Goal: Task Accomplishment & Management: Manage account settings

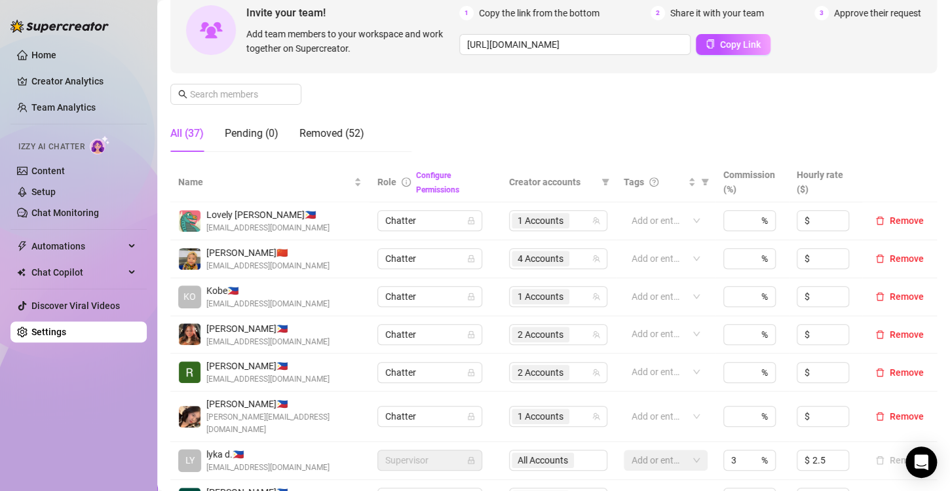
scroll to position [197, 0]
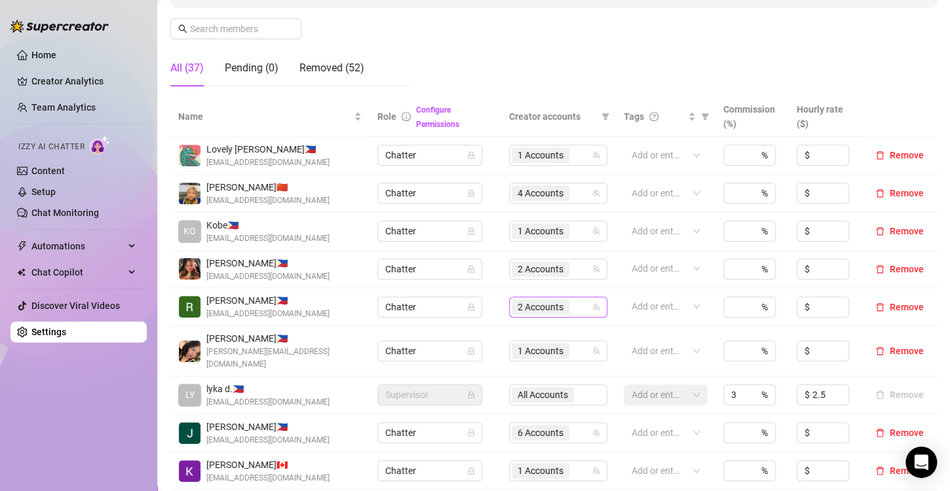
click at [531, 312] on span "2 Accounts" at bounding box center [541, 307] width 46 height 14
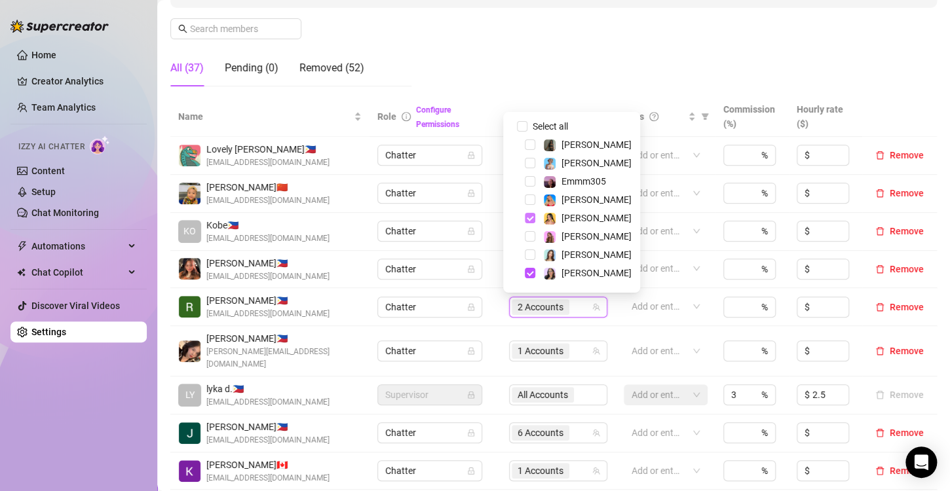
click at [533, 218] on span "Select tree node" at bounding box center [530, 218] width 10 height 10
click at [531, 198] on span "Select tree node" at bounding box center [530, 200] width 10 height 10
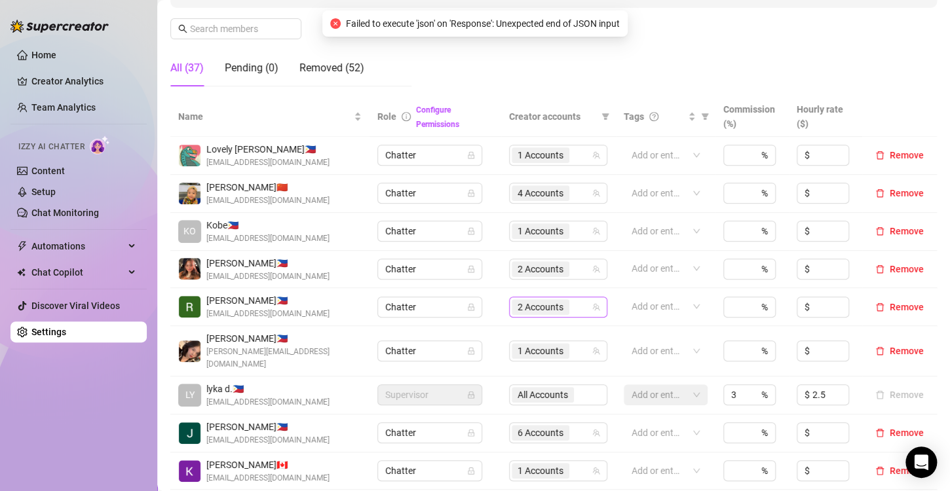
click at [541, 309] on span "2 Accounts" at bounding box center [541, 307] width 46 height 14
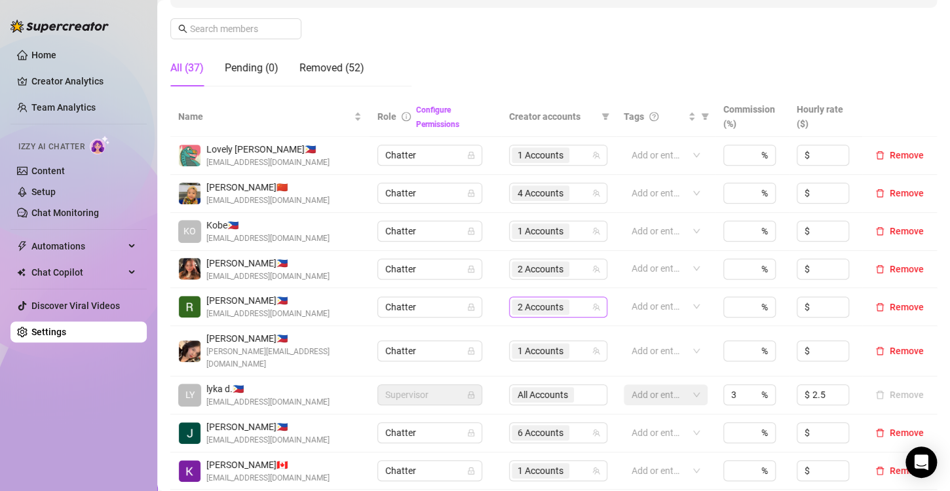
click at [518, 305] on span "2 Accounts" at bounding box center [541, 307] width 46 height 14
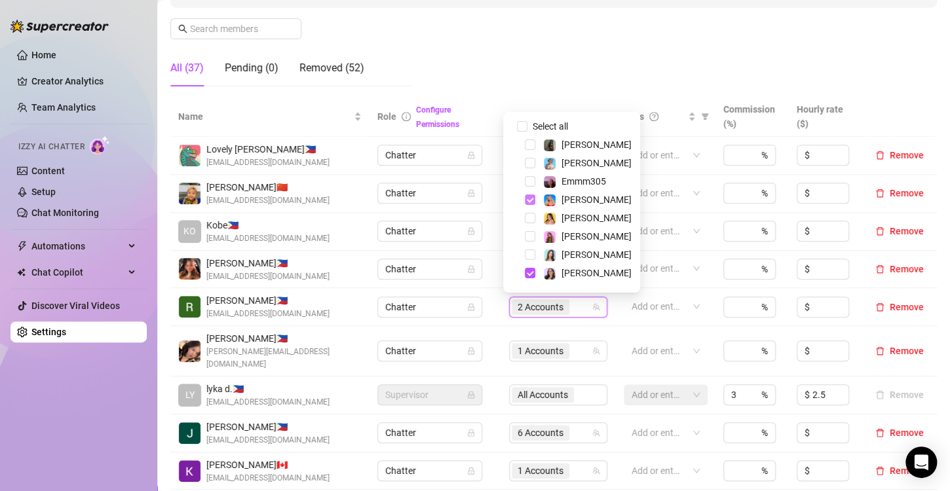
click at [531, 199] on span "Select tree node" at bounding box center [530, 200] width 10 height 10
click at [531, 221] on span "Select tree node" at bounding box center [530, 218] width 10 height 10
click at [525, 309] on span "2 Accounts" at bounding box center [541, 307] width 46 height 14
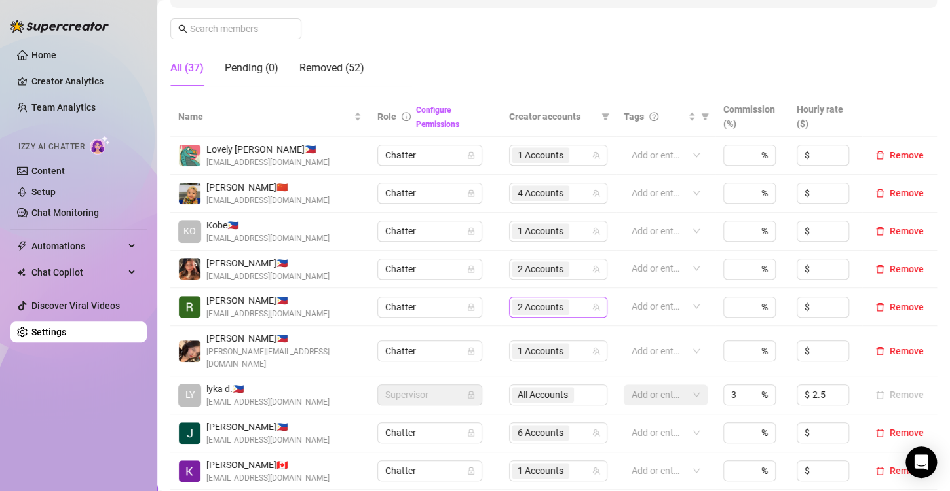
click at [531, 308] on span "2 Accounts" at bounding box center [541, 307] width 46 height 14
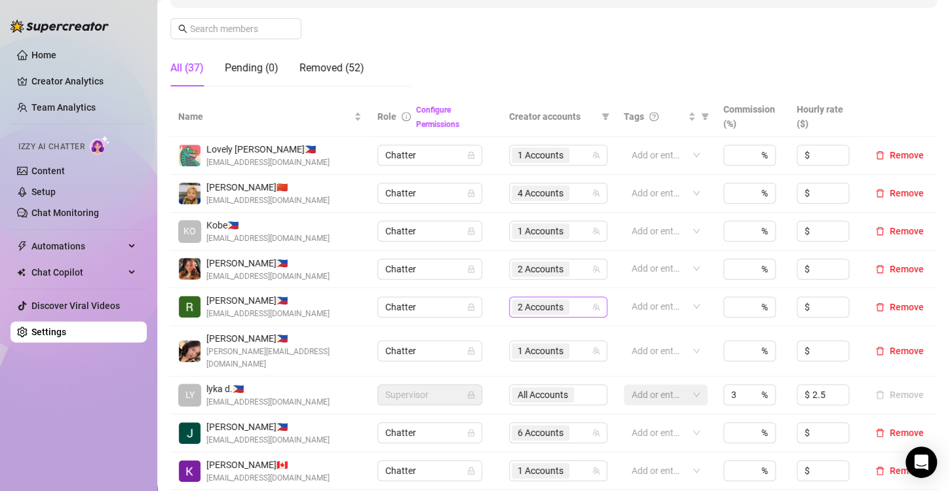
click at [522, 307] on span "2 Accounts" at bounding box center [541, 307] width 46 height 14
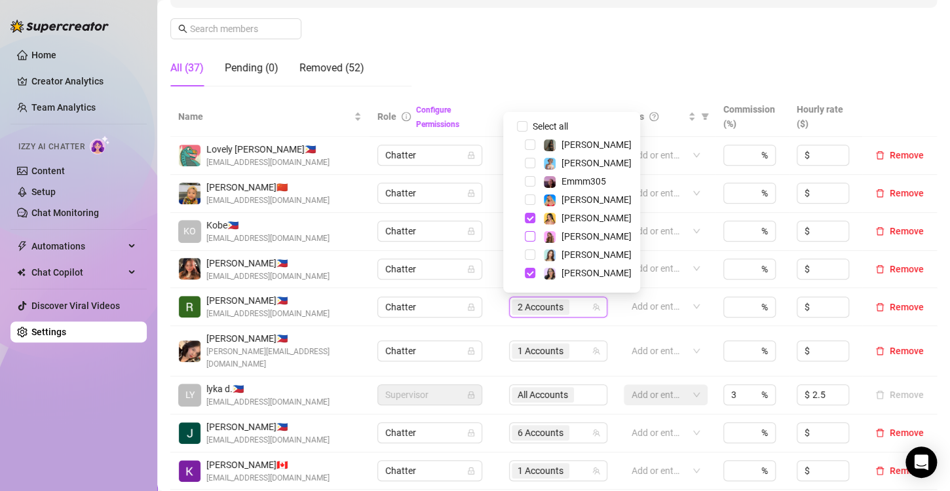
click at [526, 239] on span "Select tree node" at bounding box center [530, 236] width 10 height 10
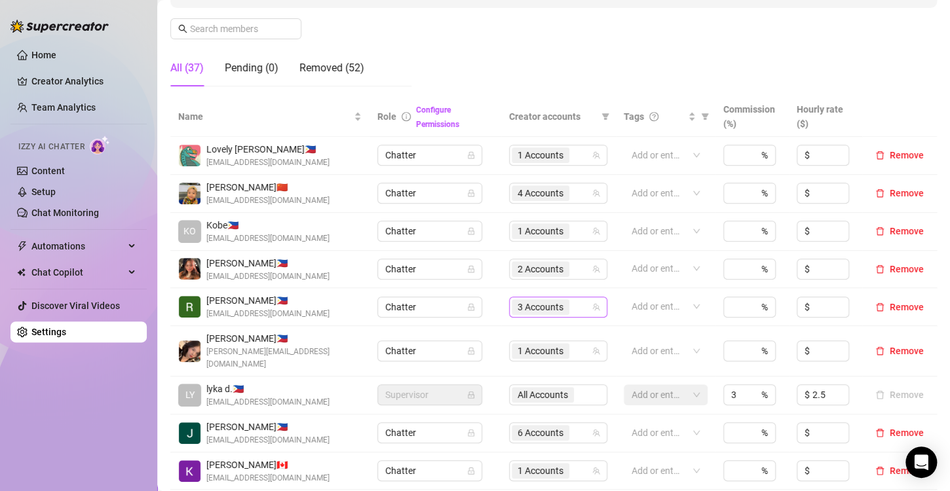
click at [522, 306] on span "3 Accounts" at bounding box center [541, 307] width 46 height 14
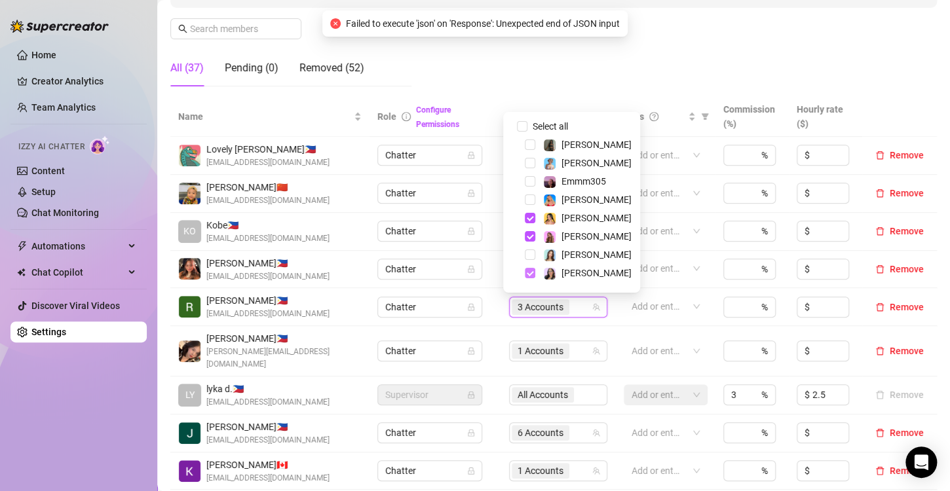
click at [531, 272] on span "Select tree node" at bounding box center [530, 273] width 10 height 10
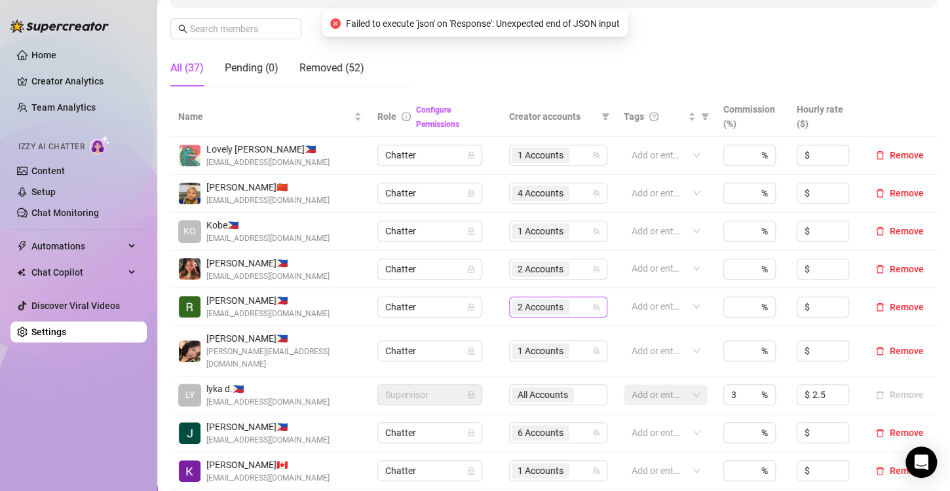
click at [541, 305] on span "2 Accounts" at bounding box center [541, 307] width 46 height 14
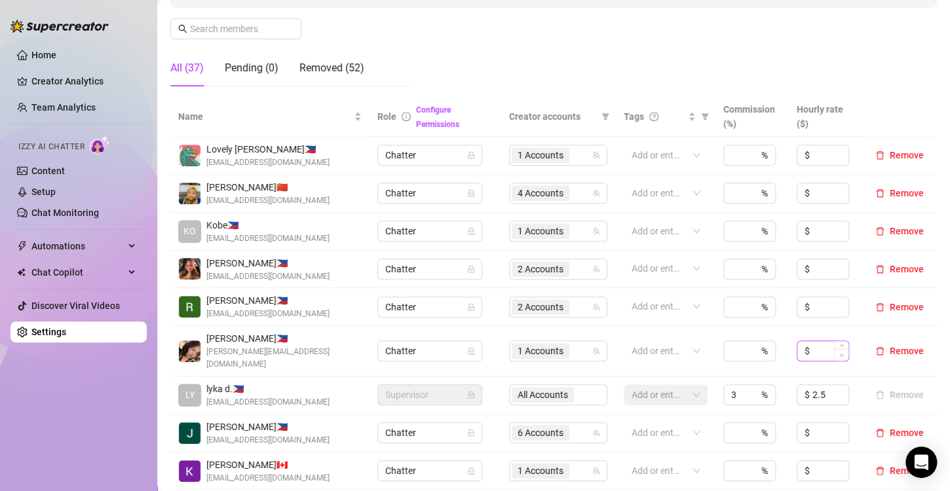
scroll to position [328, 0]
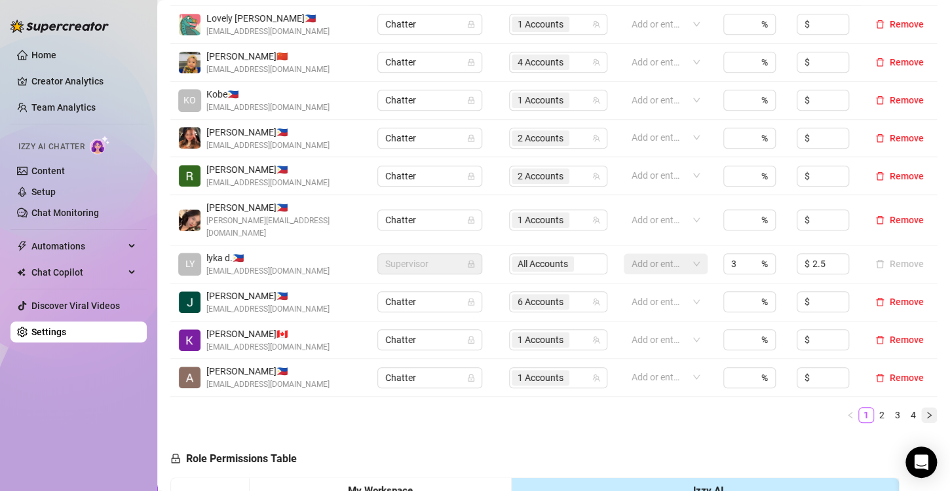
click at [925, 411] on icon "right" at bounding box center [929, 415] width 8 height 8
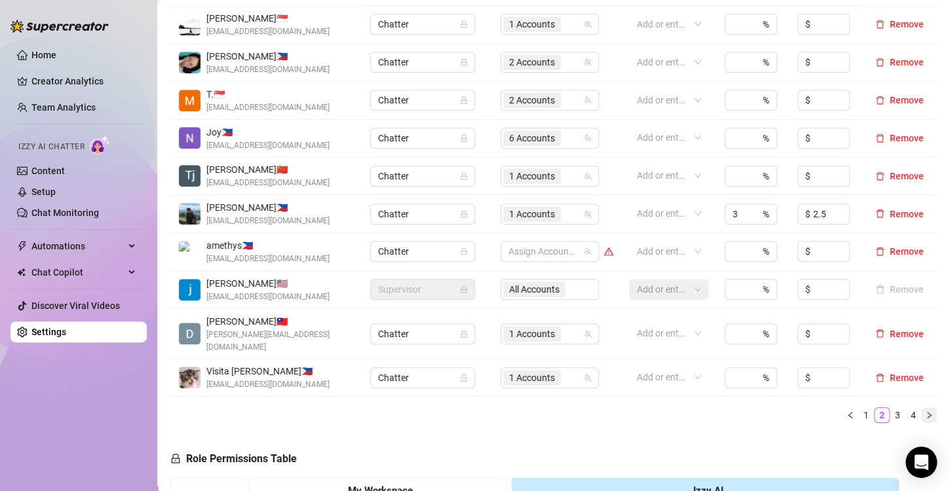
click at [921, 408] on button "button" at bounding box center [929, 416] width 16 height 16
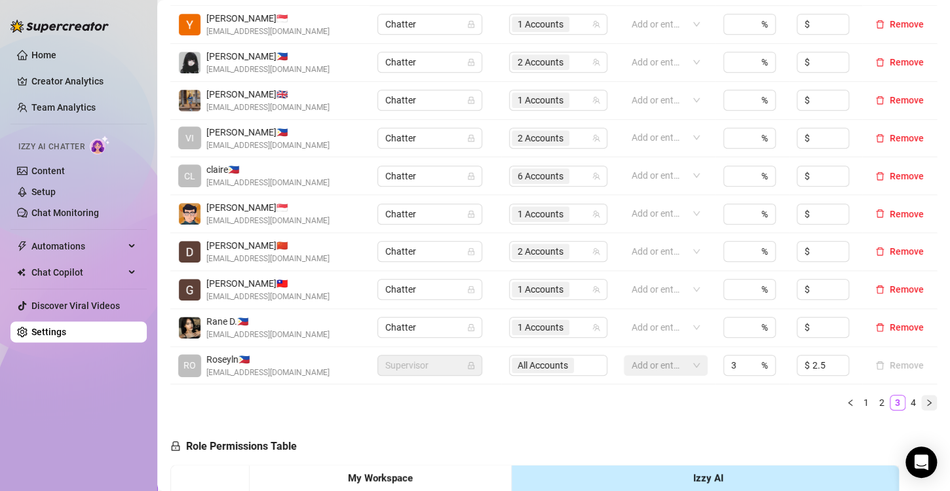
click at [921, 403] on button "button" at bounding box center [929, 403] width 16 height 16
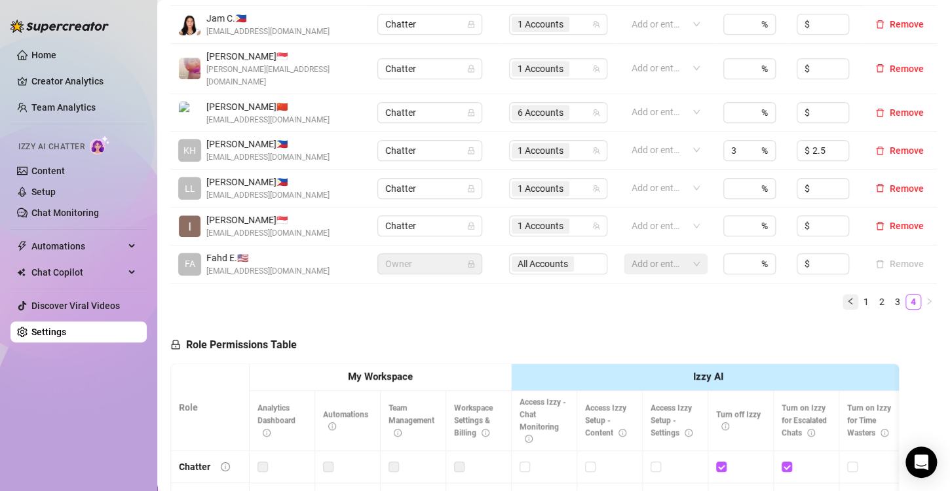
click at [847, 297] on icon "left" at bounding box center [851, 301] width 8 height 8
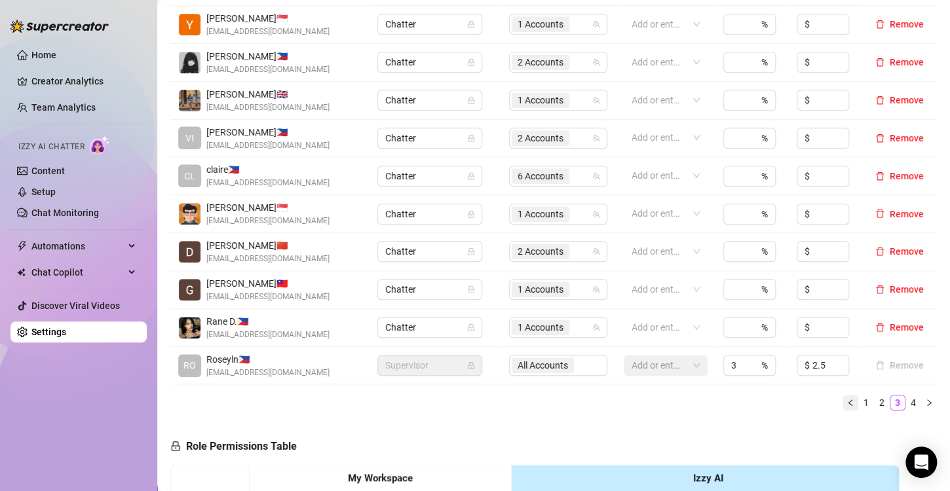
click at [847, 402] on icon "left" at bounding box center [851, 403] width 8 height 8
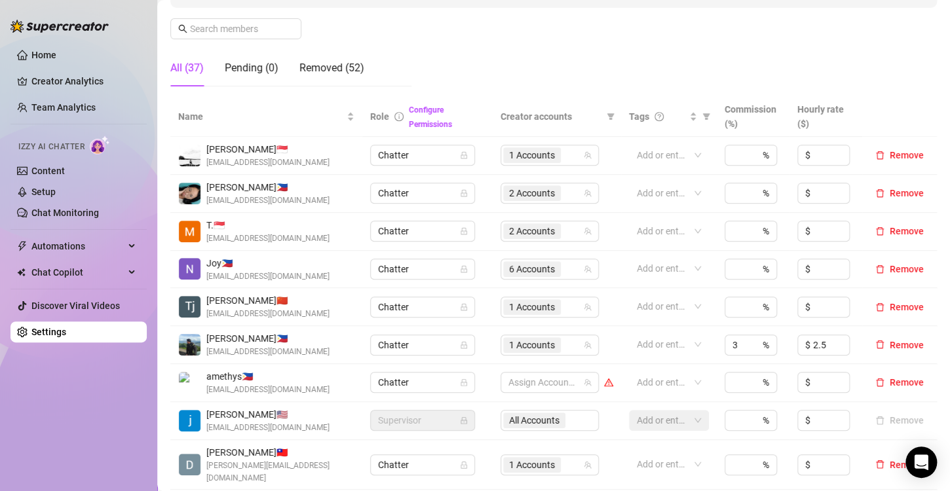
scroll to position [393, 0]
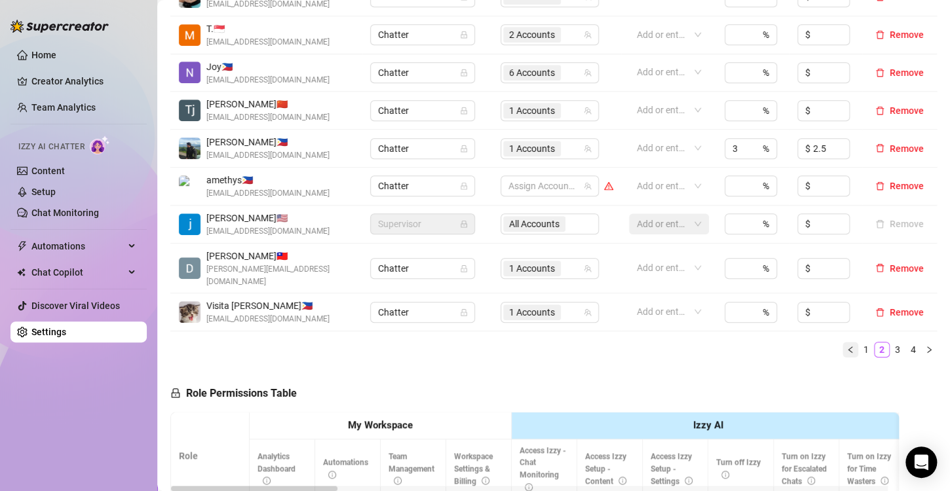
click at [847, 346] on icon "left" at bounding box center [851, 350] width 8 height 8
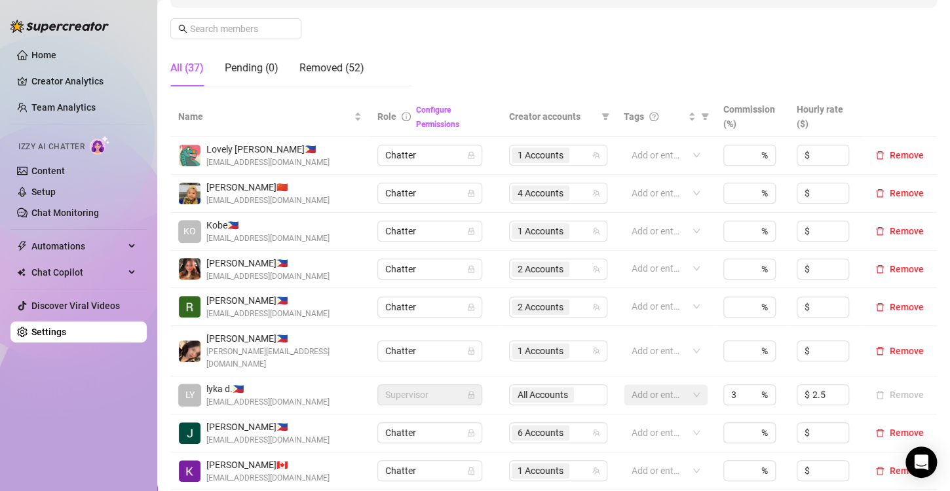
scroll to position [328, 0]
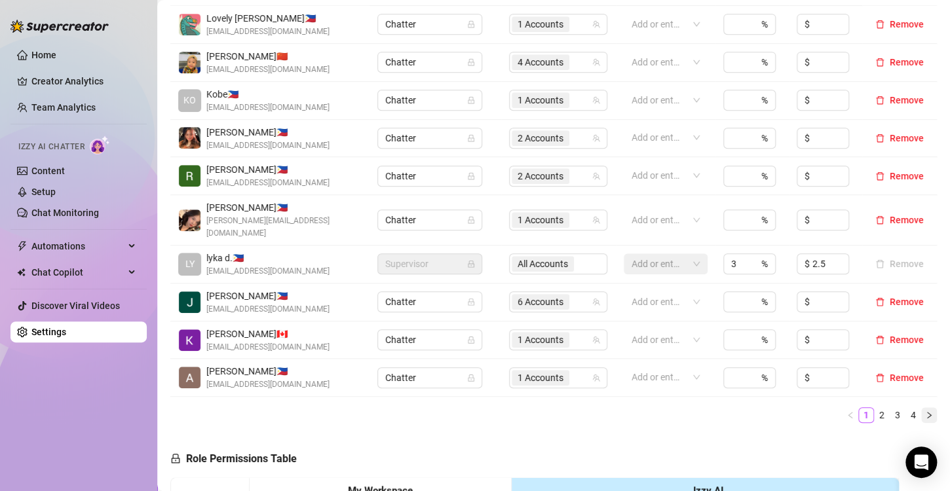
click at [925, 411] on icon "right" at bounding box center [929, 415] width 8 height 8
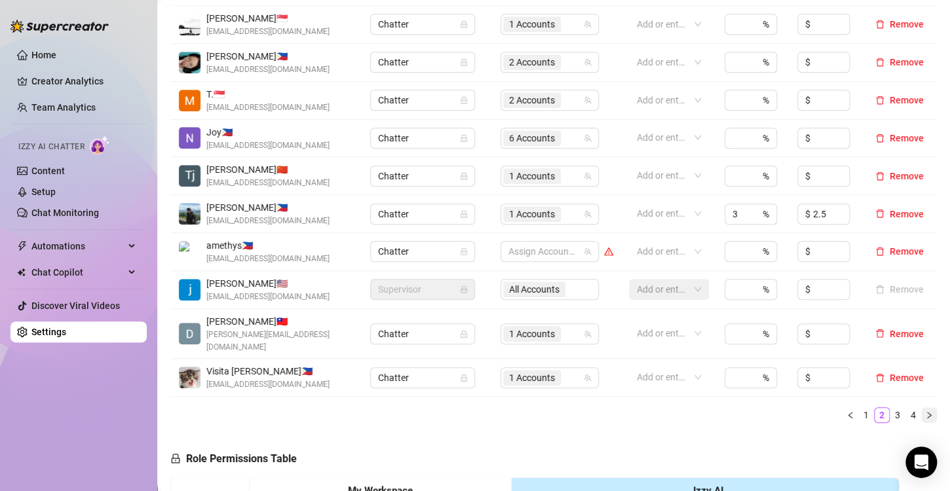
click at [921, 408] on button "button" at bounding box center [929, 416] width 16 height 16
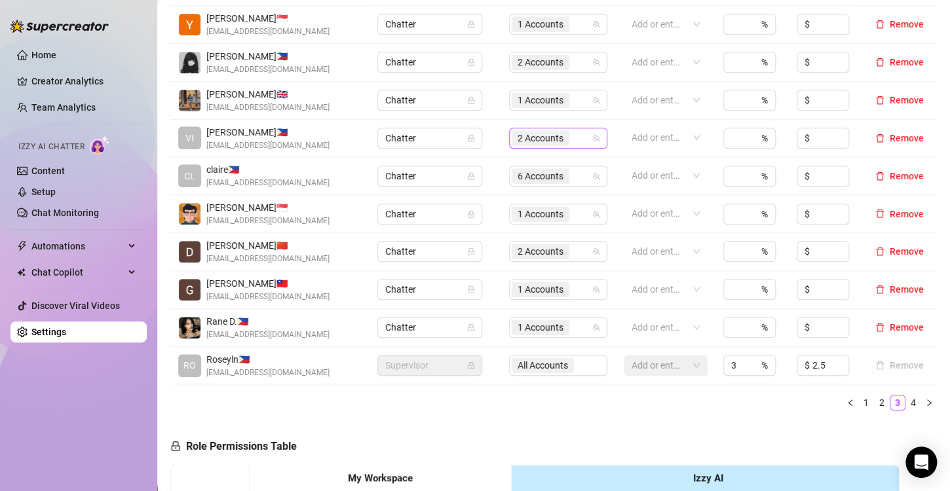
click at [539, 134] on span "2 Accounts" at bounding box center [541, 138] width 46 height 14
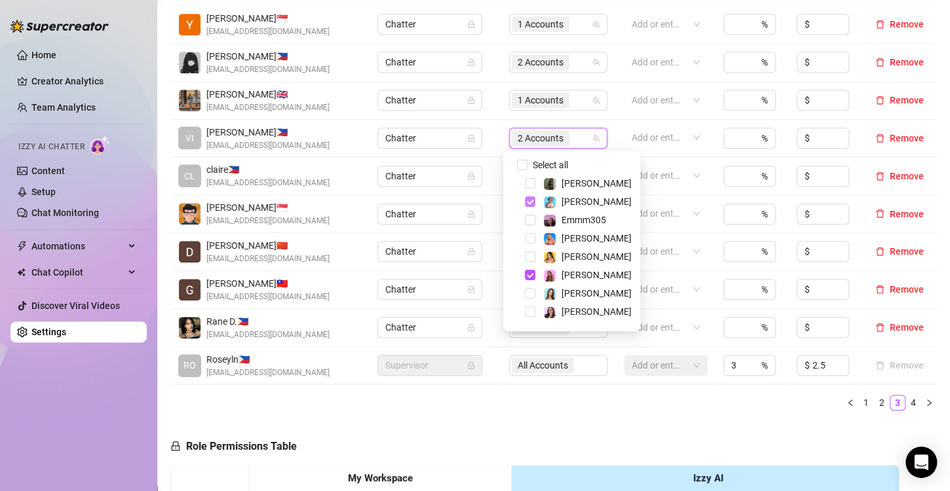
click at [528, 202] on span "Select tree node" at bounding box center [530, 202] width 10 height 10
click at [531, 277] on span "Select tree node" at bounding box center [530, 275] width 10 height 10
click at [529, 296] on span "Select tree node" at bounding box center [530, 293] width 10 height 10
drag, startPoint x: 541, startPoint y: 430, endPoint x: 516, endPoint y: 417, distance: 28.1
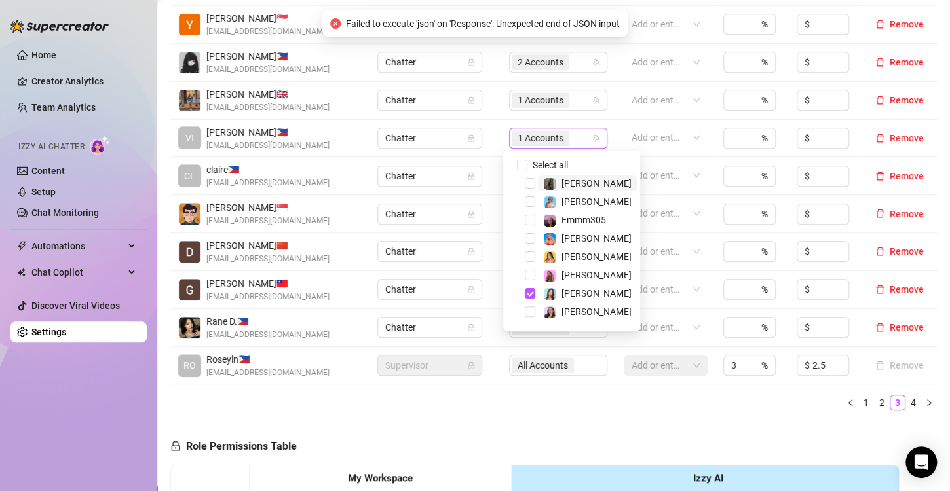
click at [535, 139] on span "1 Accounts" at bounding box center [541, 138] width 46 height 14
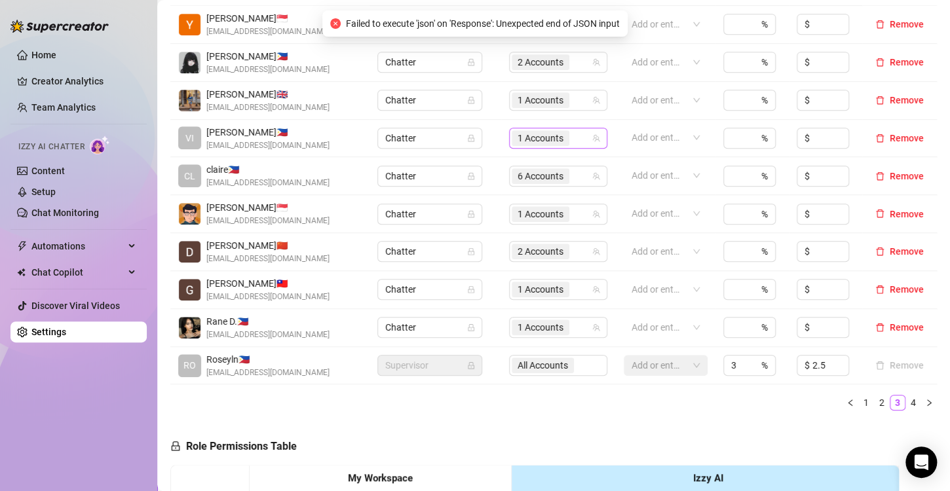
click at [548, 139] on span "1 Accounts" at bounding box center [541, 138] width 46 height 14
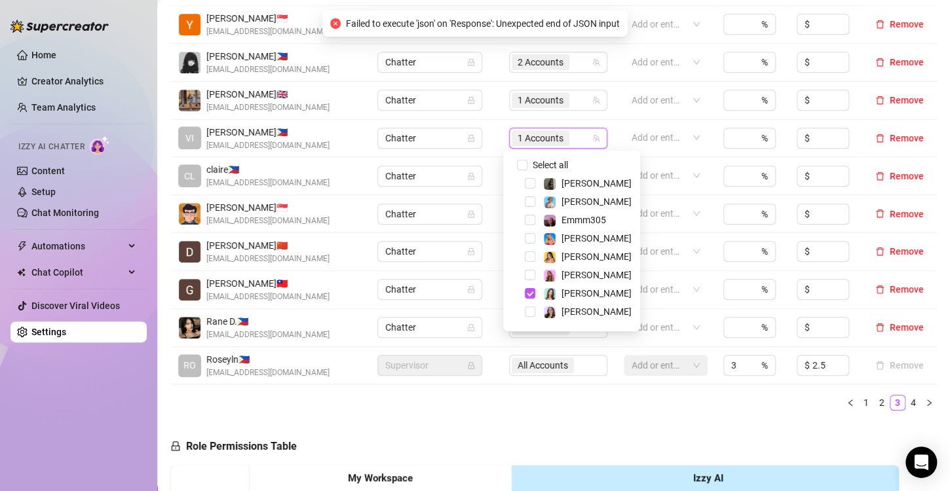
drag, startPoint x: 568, startPoint y: 434, endPoint x: 600, endPoint y: 490, distance: 64.0
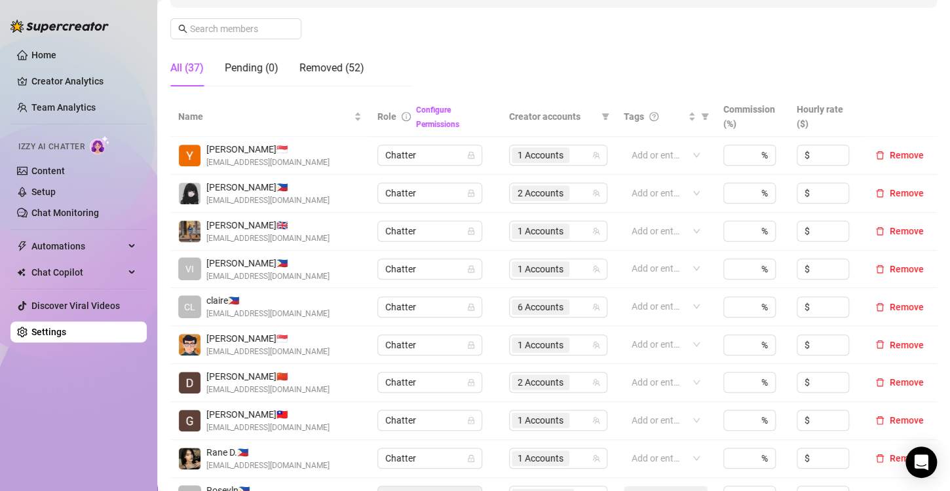
scroll to position [393, 0]
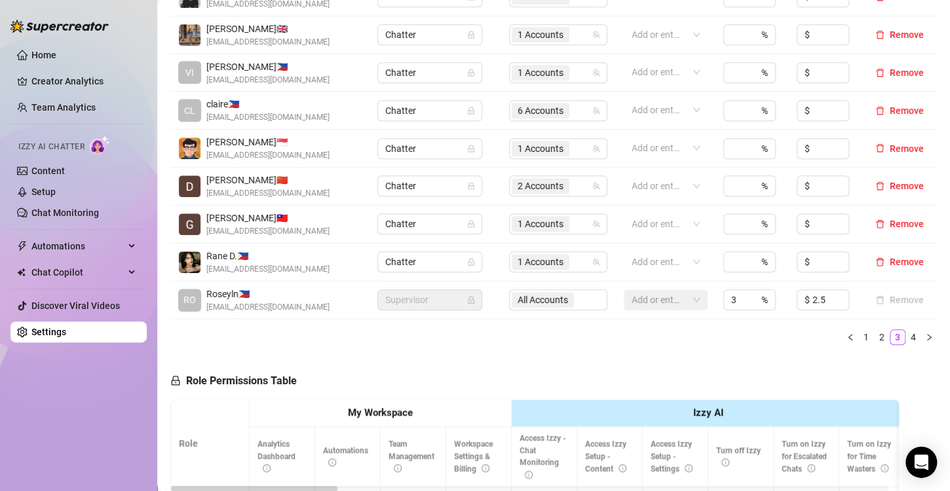
click at [847, 334] on icon "left" at bounding box center [851, 338] width 8 height 8
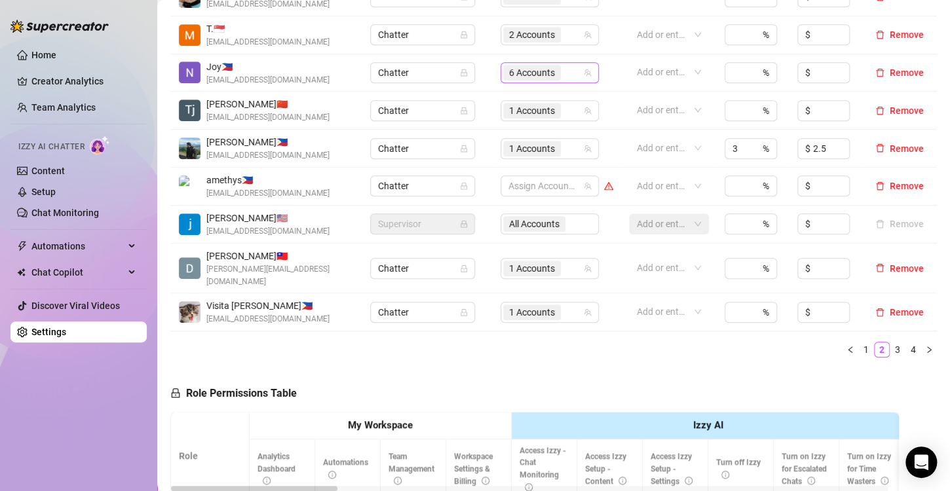
click at [524, 73] on span "6 Accounts" at bounding box center [532, 73] width 46 height 14
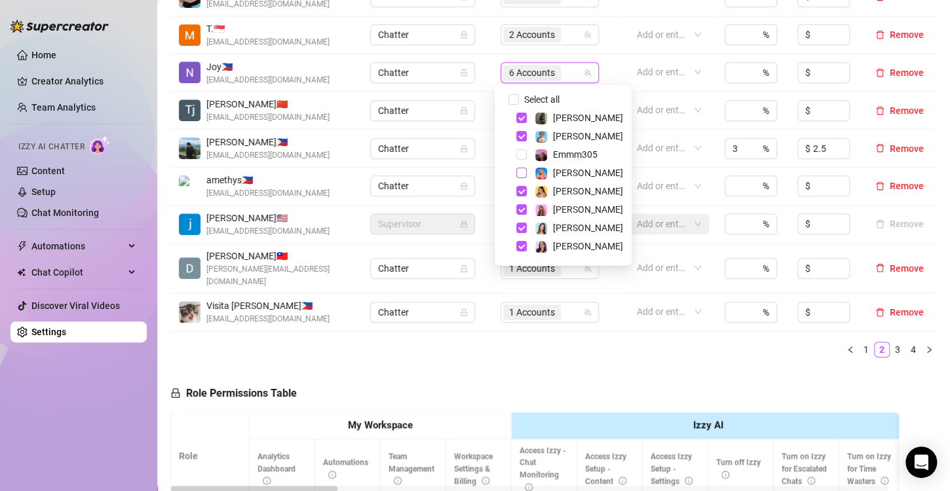
click at [524, 175] on span "Select tree node" at bounding box center [521, 173] width 10 height 10
click at [518, 115] on span "Select tree node" at bounding box center [521, 118] width 10 height 10
click at [521, 137] on span "Select tree node" at bounding box center [521, 136] width 10 height 10
click at [518, 193] on span "Select tree node" at bounding box center [521, 191] width 10 height 10
click at [517, 210] on span "Select tree node" at bounding box center [521, 209] width 10 height 10
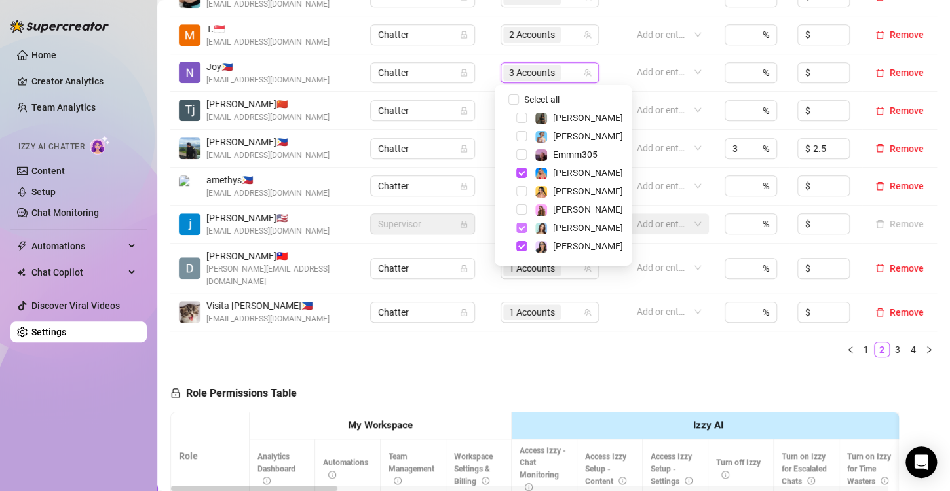
click at [521, 227] on span "Select tree node" at bounding box center [521, 228] width 10 height 10
click at [524, 240] on div "[PERSON_NAME]" at bounding box center [563, 247] width 130 height 16
click at [480, 324] on div "Name Role Configure Permissions Creator accounts Tags Commission (%) Hourly rat…" at bounding box center [553, 128] width 767 height 457
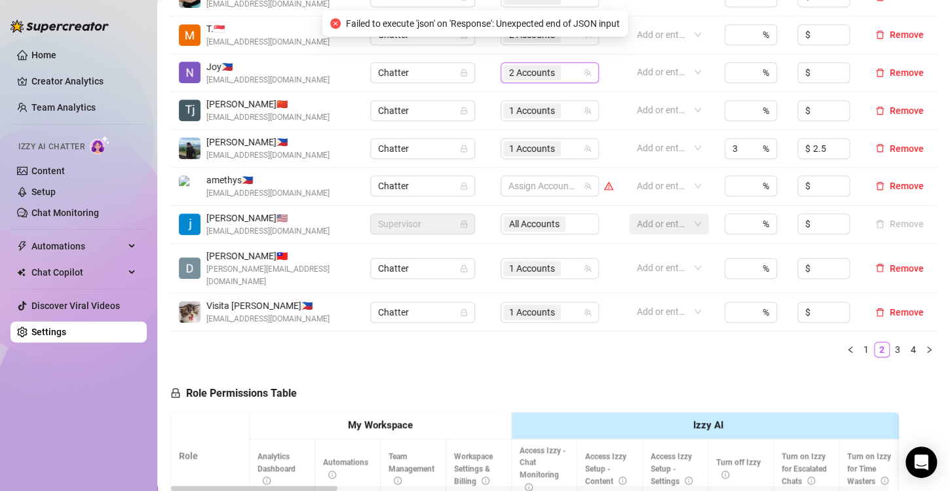
click at [509, 77] on span "2 Accounts" at bounding box center [532, 73] width 46 height 14
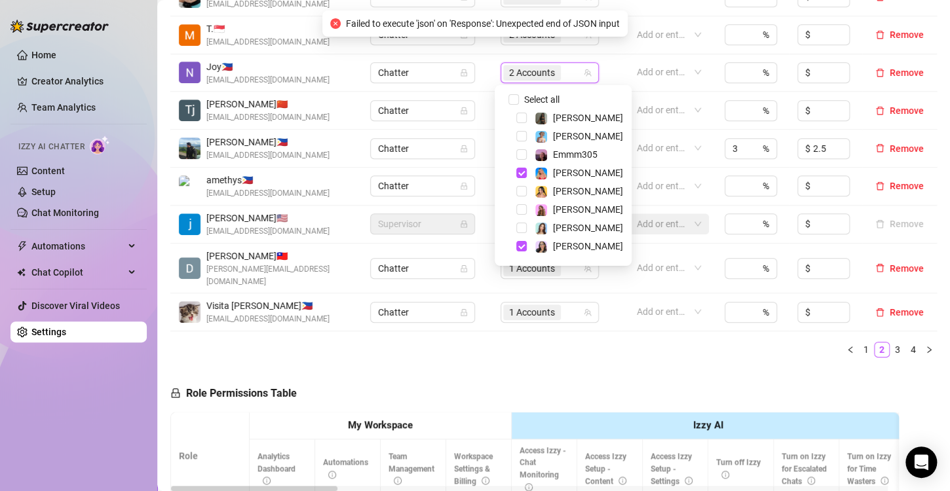
drag, startPoint x: 521, startPoint y: 246, endPoint x: 524, endPoint y: 263, distance: 16.7
click at [522, 246] on span "Select tree node" at bounding box center [521, 246] width 10 height 10
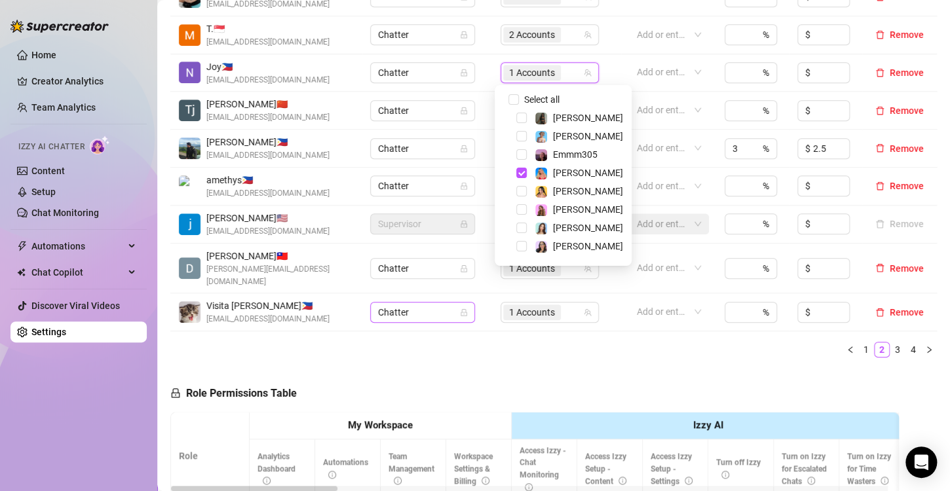
click at [516, 344] on div "Name Role Configure Permissions Creator accounts Tags Commission (%) Hourly rat…" at bounding box center [553, 134] width 767 height 468
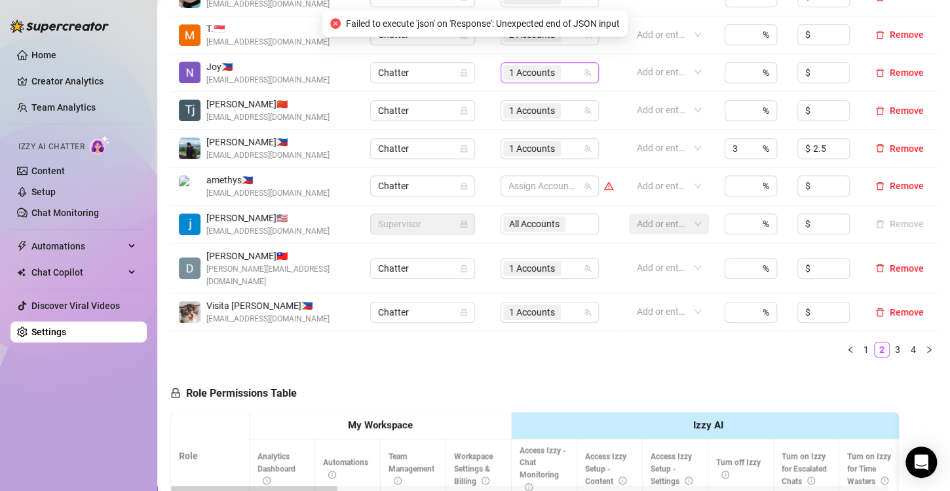
click at [520, 74] on span "1 Accounts" at bounding box center [532, 73] width 46 height 14
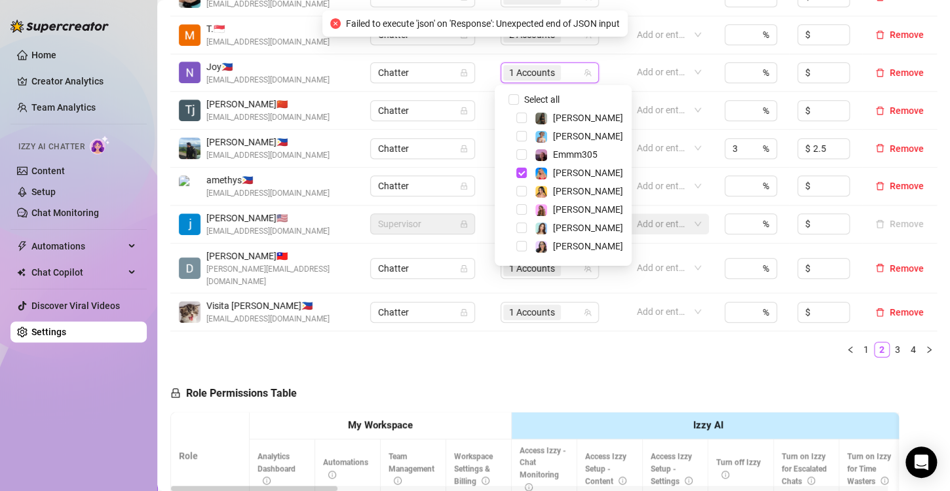
click at [594, 351] on div "Name Role Configure Permissions Creator accounts Tags Commission (%) Hourly rat…" at bounding box center [553, 134] width 767 height 468
